Goal: Information Seeking & Learning: Learn about a topic

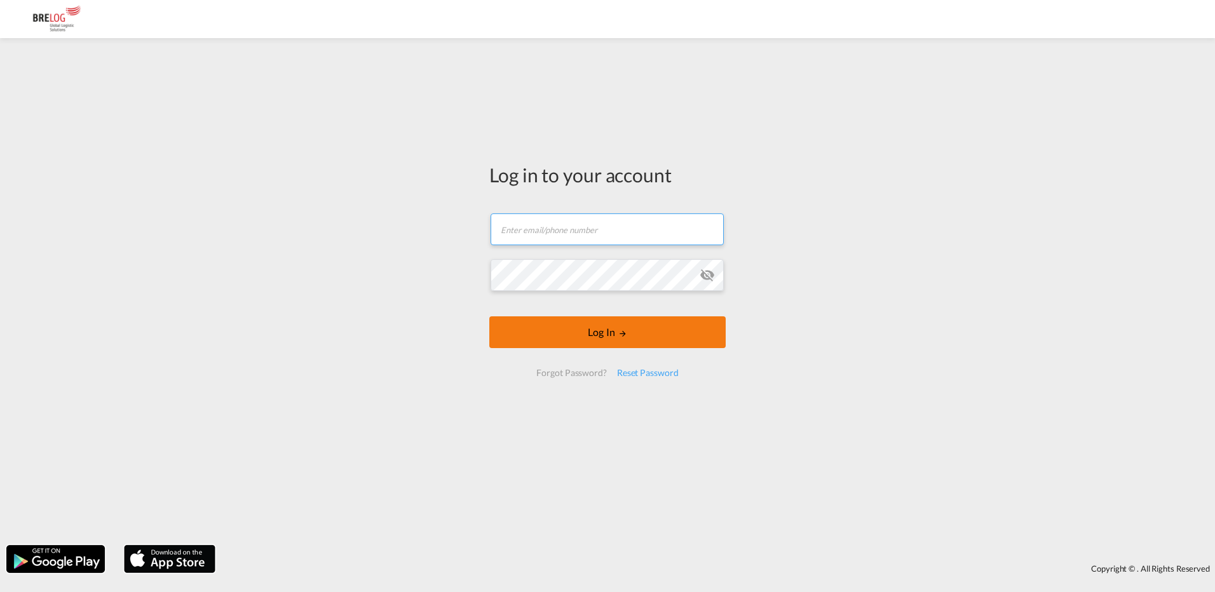
type input "[PERSON_NAME][EMAIL_ADDRESS][DOMAIN_NAME]"
click at [585, 339] on button "Log In" at bounding box center [607, 332] width 236 height 32
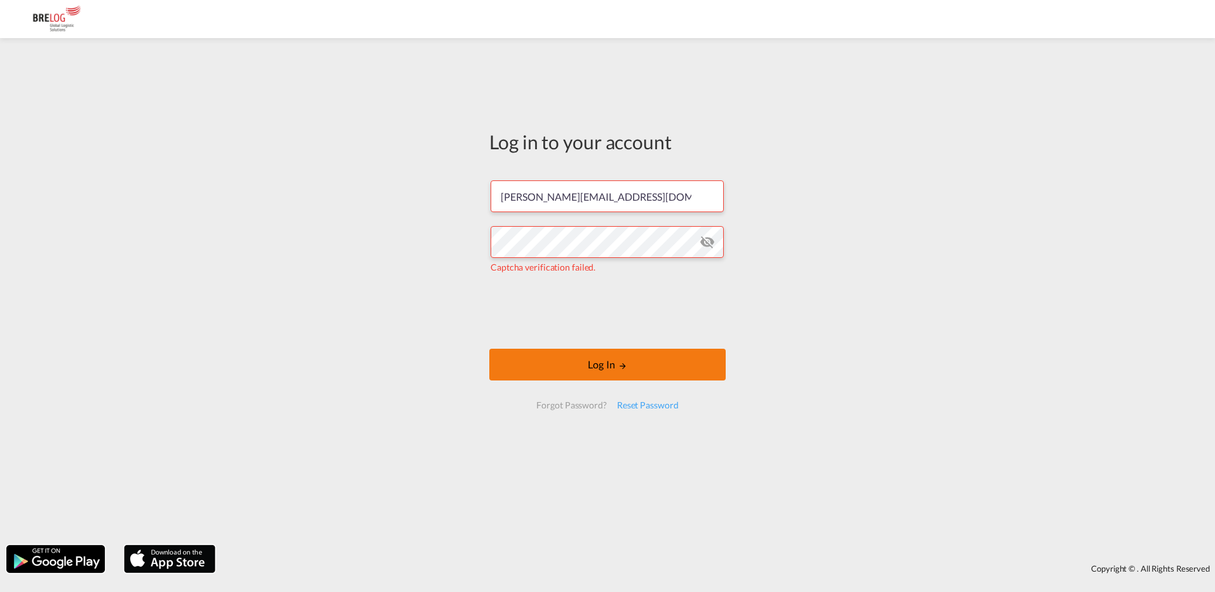
click at [581, 367] on button "Log In" at bounding box center [607, 365] width 236 height 32
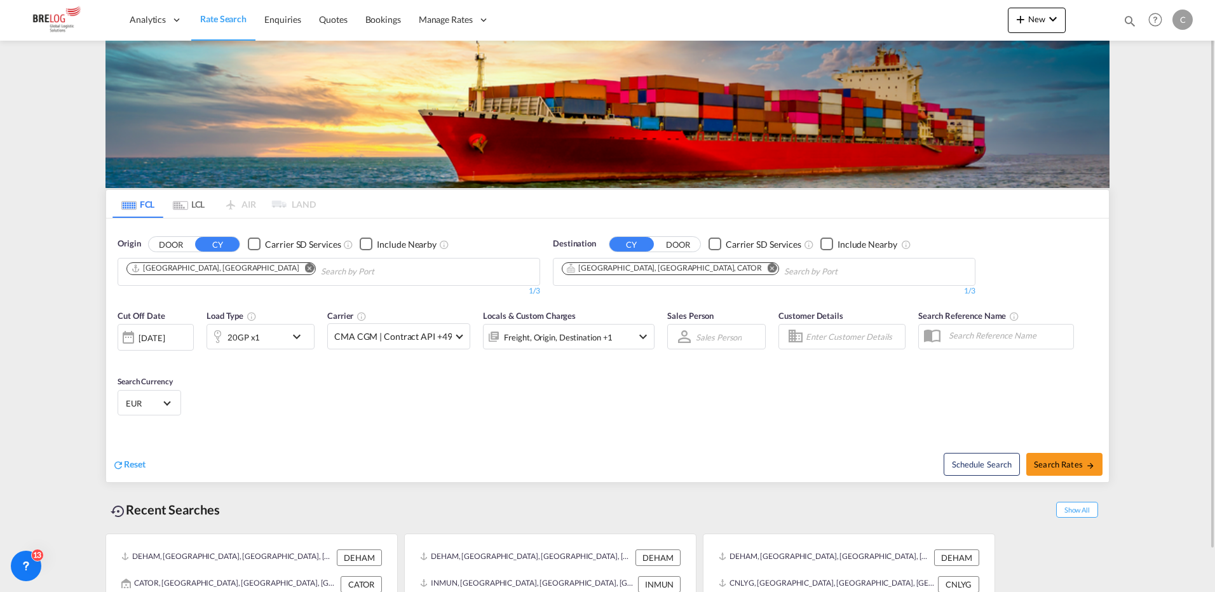
click at [768, 269] on md-icon "Remove" at bounding box center [773, 268] width 10 height 10
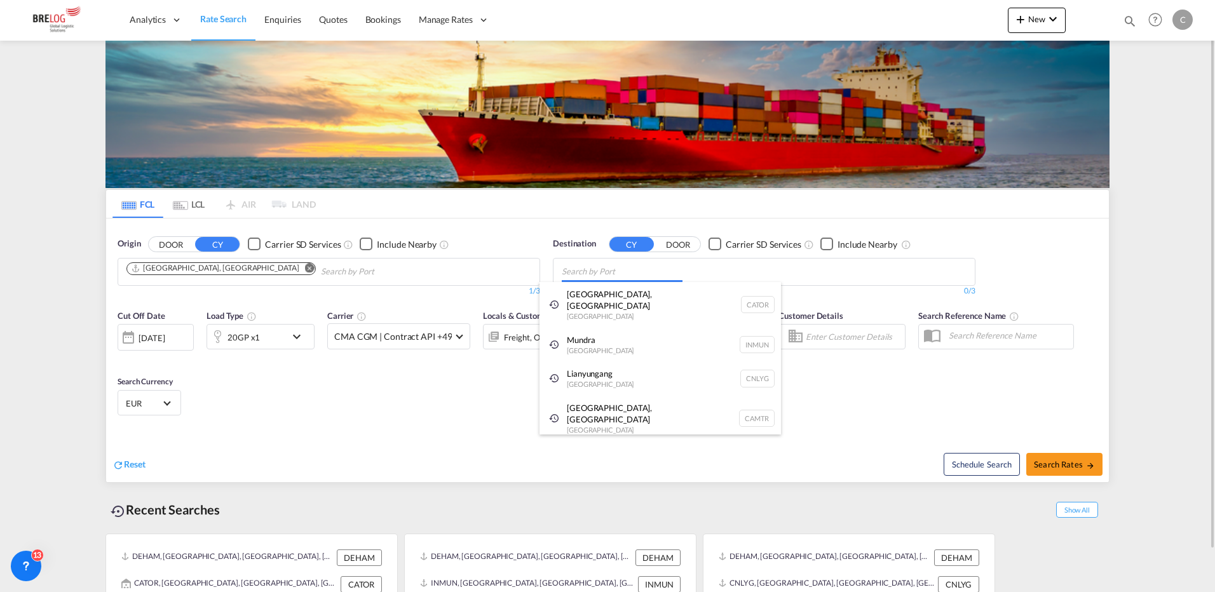
drag, startPoint x: 627, startPoint y: 269, endPoint x: 627, endPoint y: 279, distance: 9.5
click at [627, 279] on body "Analytics Dashboard Rate Search Enquiries Quotes Bookings" at bounding box center [607, 296] width 1215 height 592
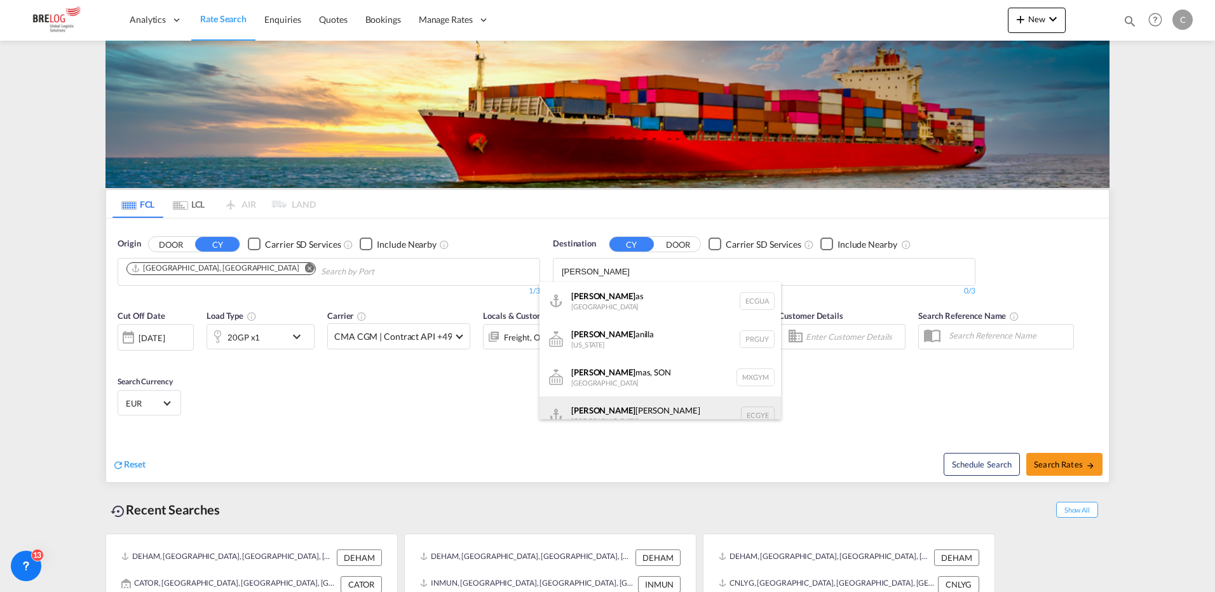
type input "[PERSON_NAME]"
click at [579, 408] on div "[PERSON_NAME] [GEOGRAPHIC_DATA] [GEOGRAPHIC_DATA]" at bounding box center [661, 416] width 242 height 38
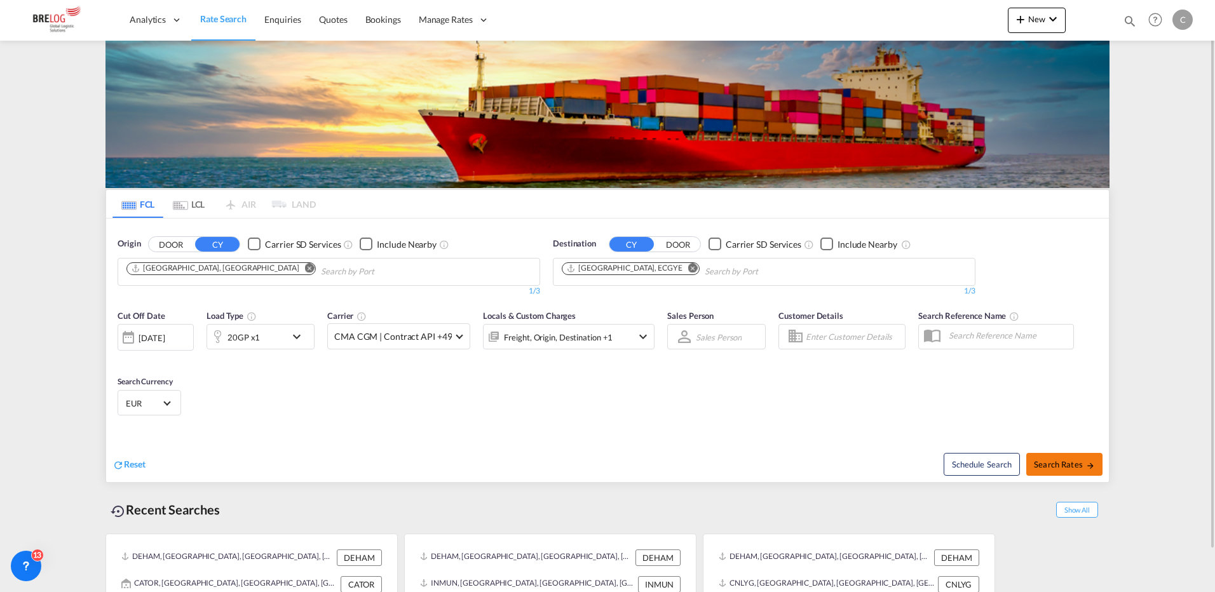
click at [1077, 464] on span "Search Rates" at bounding box center [1064, 464] width 61 height 10
type input "DEHAM to ECGYE / [DATE]"
